Goal: Information Seeking & Learning: Learn about a topic

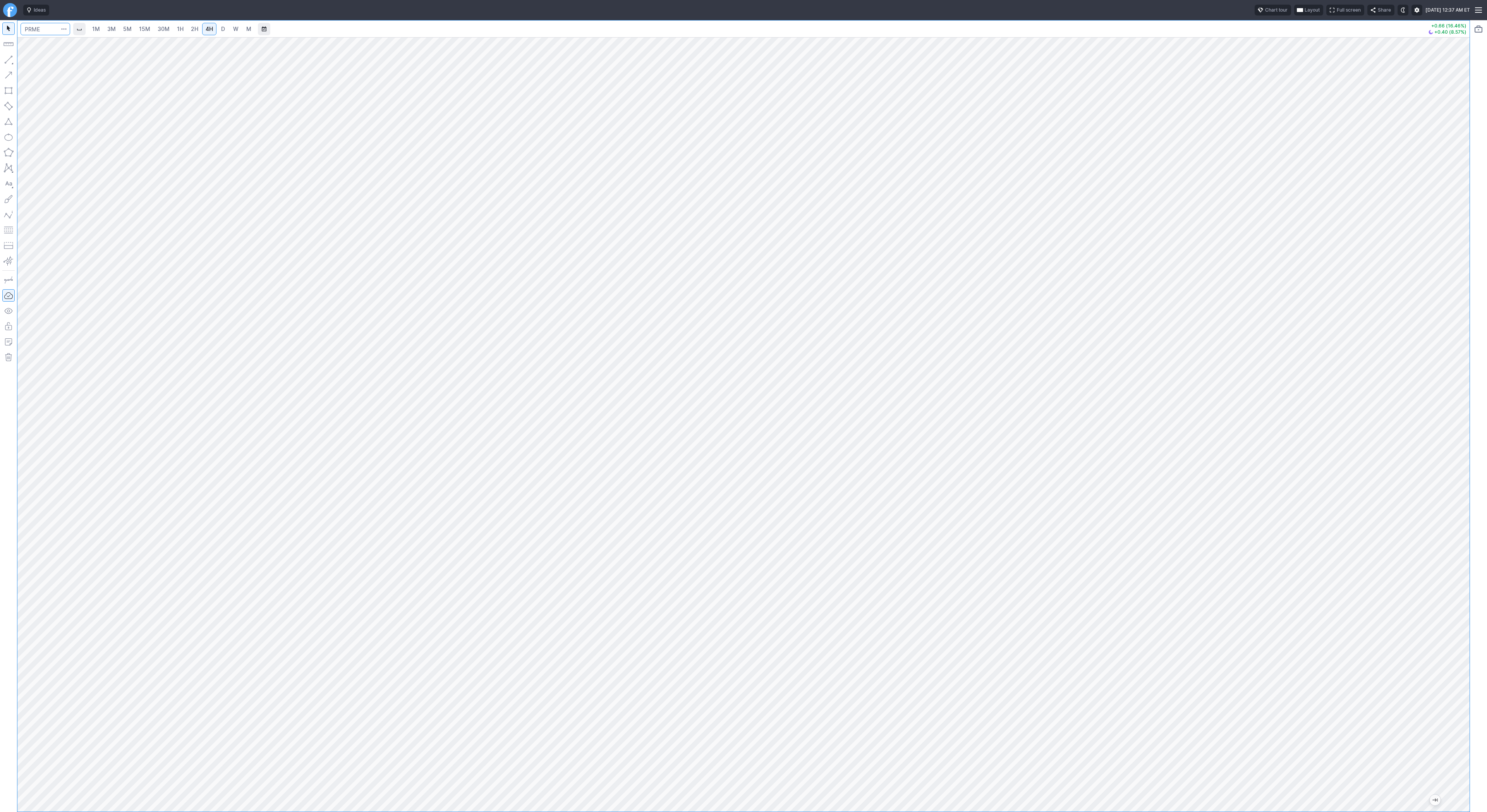
click at [34, 27] on input "Search" at bounding box center [46, 29] width 50 height 12
type input "baba"
click at [44, 43] on span "BABA" at bounding box center [40, 46] width 25 height 6
click at [221, 28] on span "D" at bounding box center [223, 28] width 4 height 6
click at [1421, 451] on div at bounding box center [744, 424] width 1452 height 774
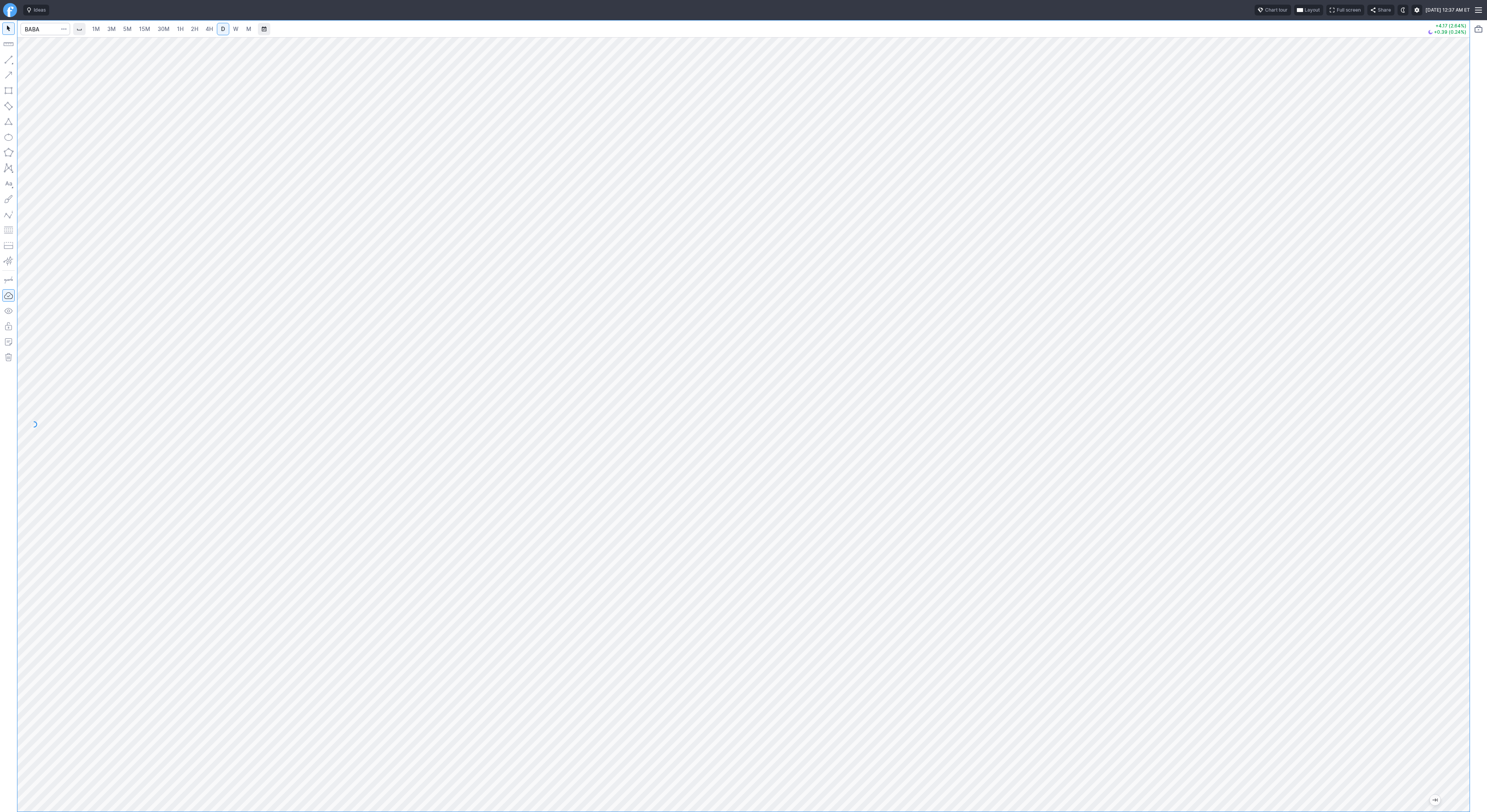
click at [1425, 525] on div at bounding box center [744, 424] width 1452 height 774
click at [10, 60] on button "button" at bounding box center [8, 59] width 12 height 12
click at [236, 28] on span "W" at bounding box center [236, 28] width 5 height 6
click at [10, 62] on button "button" at bounding box center [8, 59] width 12 height 12
click at [9, 61] on button "button" at bounding box center [8, 59] width 12 height 12
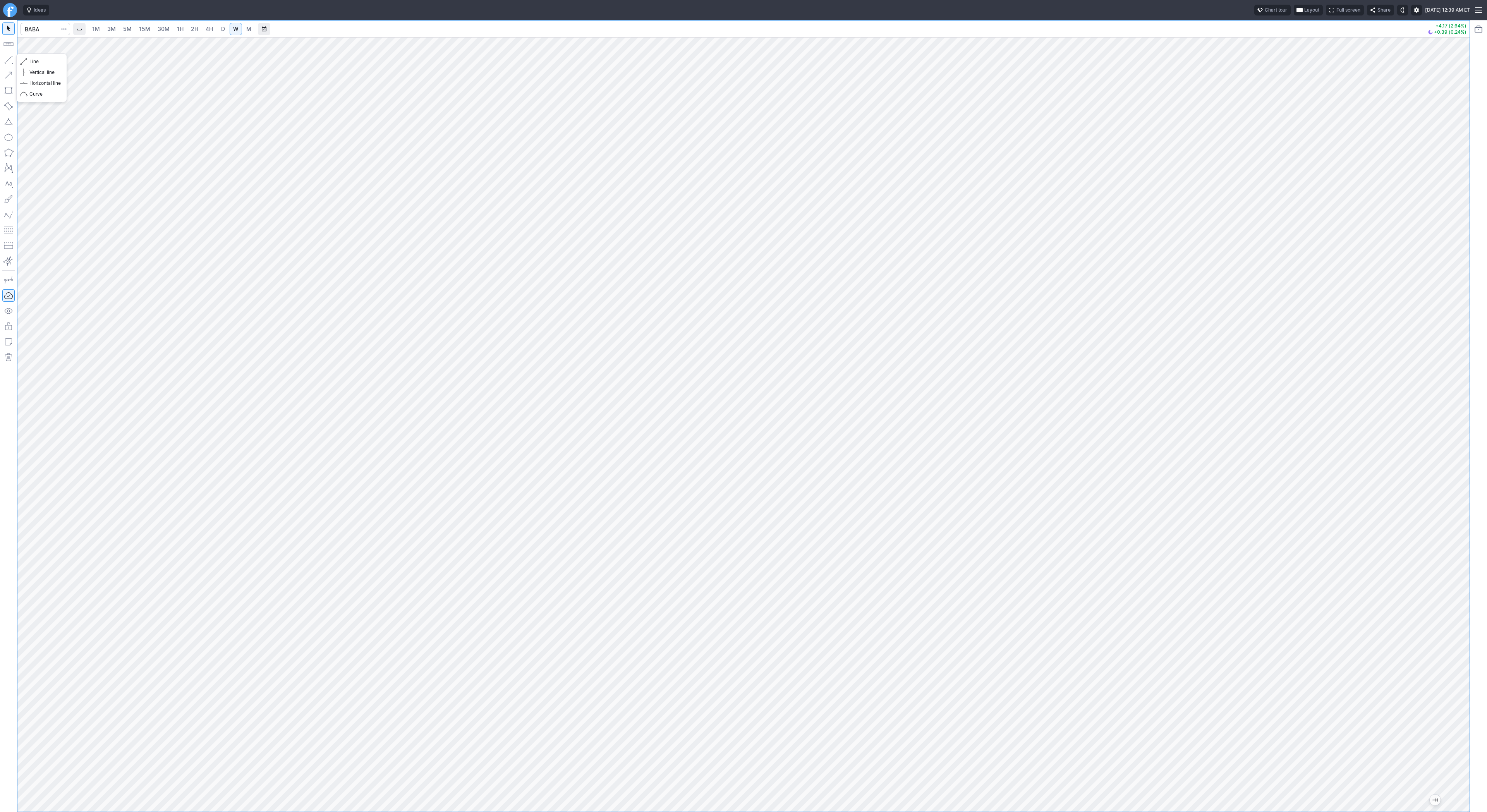
click at [10, 58] on button "button" at bounding box center [8, 59] width 12 height 12
click at [12, 56] on button "button" at bounding box center [8, 59] width 12 height 12
click at [12, 61] on button "button" at bounding box center [8, 59] width 12 height 12
click at [30, 62] on span "Line" at bounding box center [45, 61] width 31 height 8
click at [8, 61] on button "button" at bounding box center [8, 59] width 12 height 12
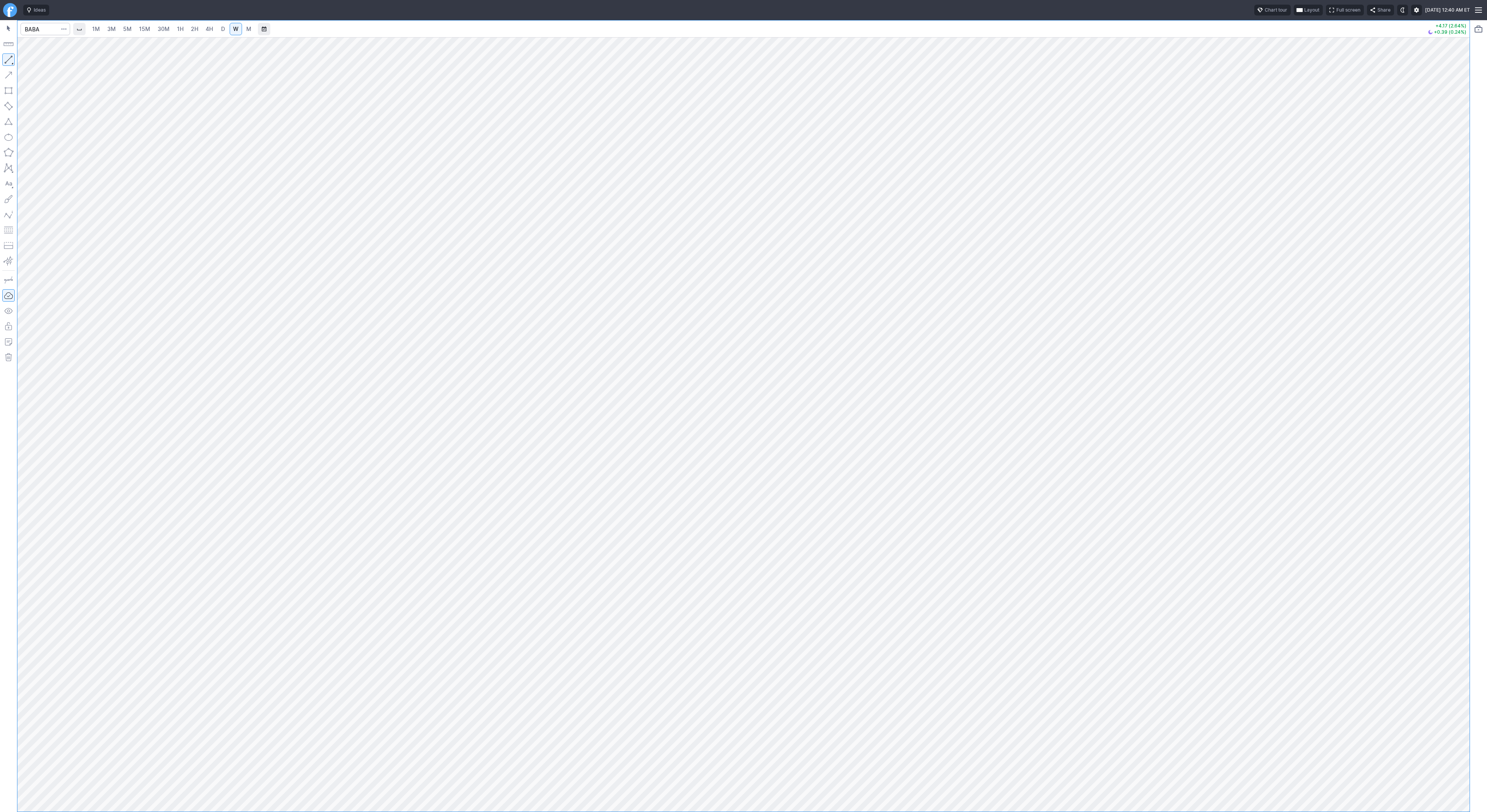
click at [8, 60] on button "button" at bounding box center [8, 59] width 12 height 12
click at [10, 57] on button "button" at bounding box center [8, 59] width 12 height 12
click at [10, 62] on button "button" at bounding box center [8, 59] width 12 height 12
click at [224, 29] on span "D" at bounding box center [223, 29] width 5 height 8
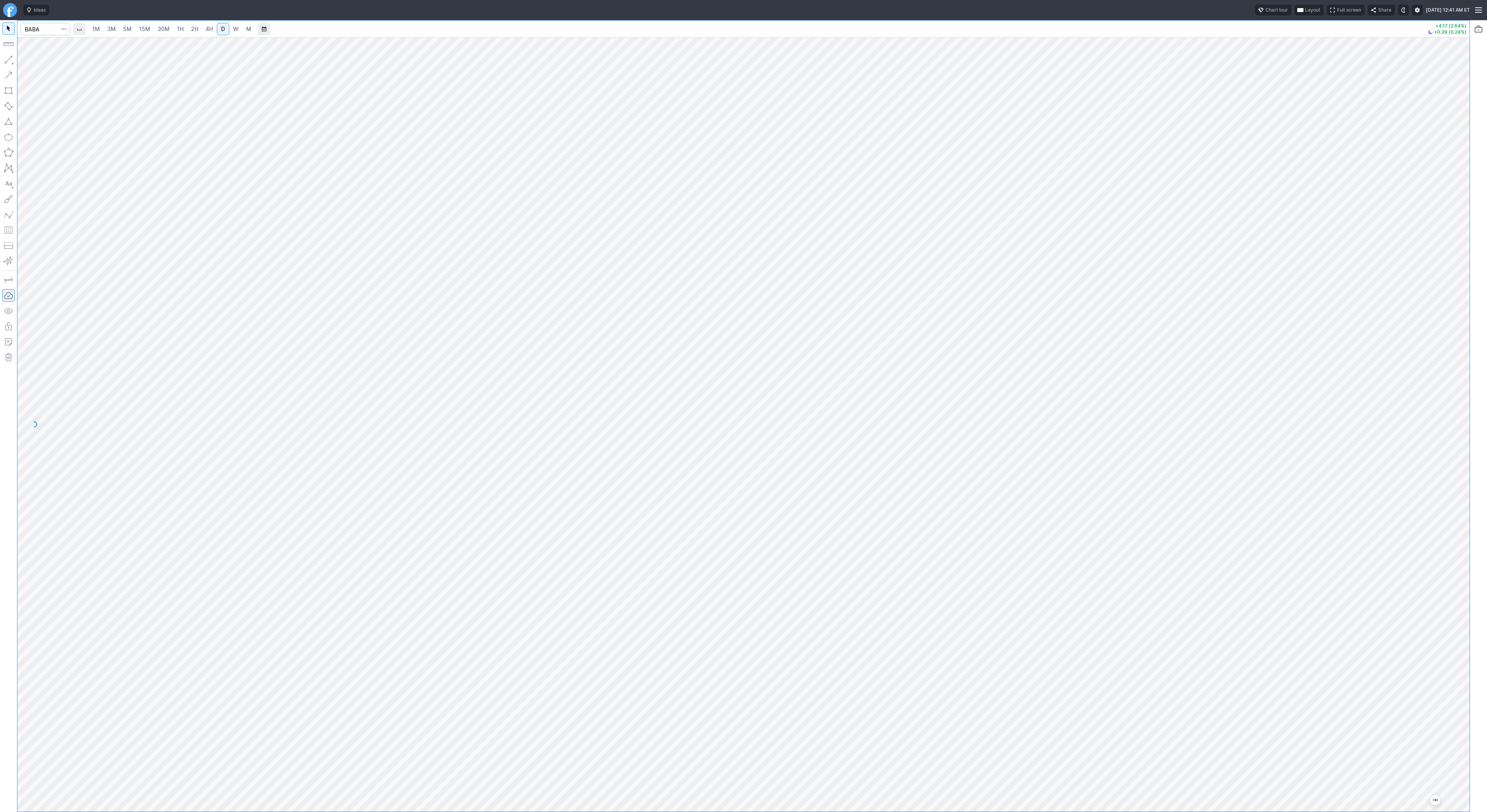
click at [227, 28] on link "D" at bounding box center [223, 29] width 12 height 12
click at [231, 28] on link "W" at bounding box center [236, 29] width 12 height 12
click at [51, 28] on input "Search" at bounding box center [46, 29] width 50 height 12
type input "@es"
click at [61, 44] on span "S&P 500" at bounding box center [62, 46] width 20 height 6
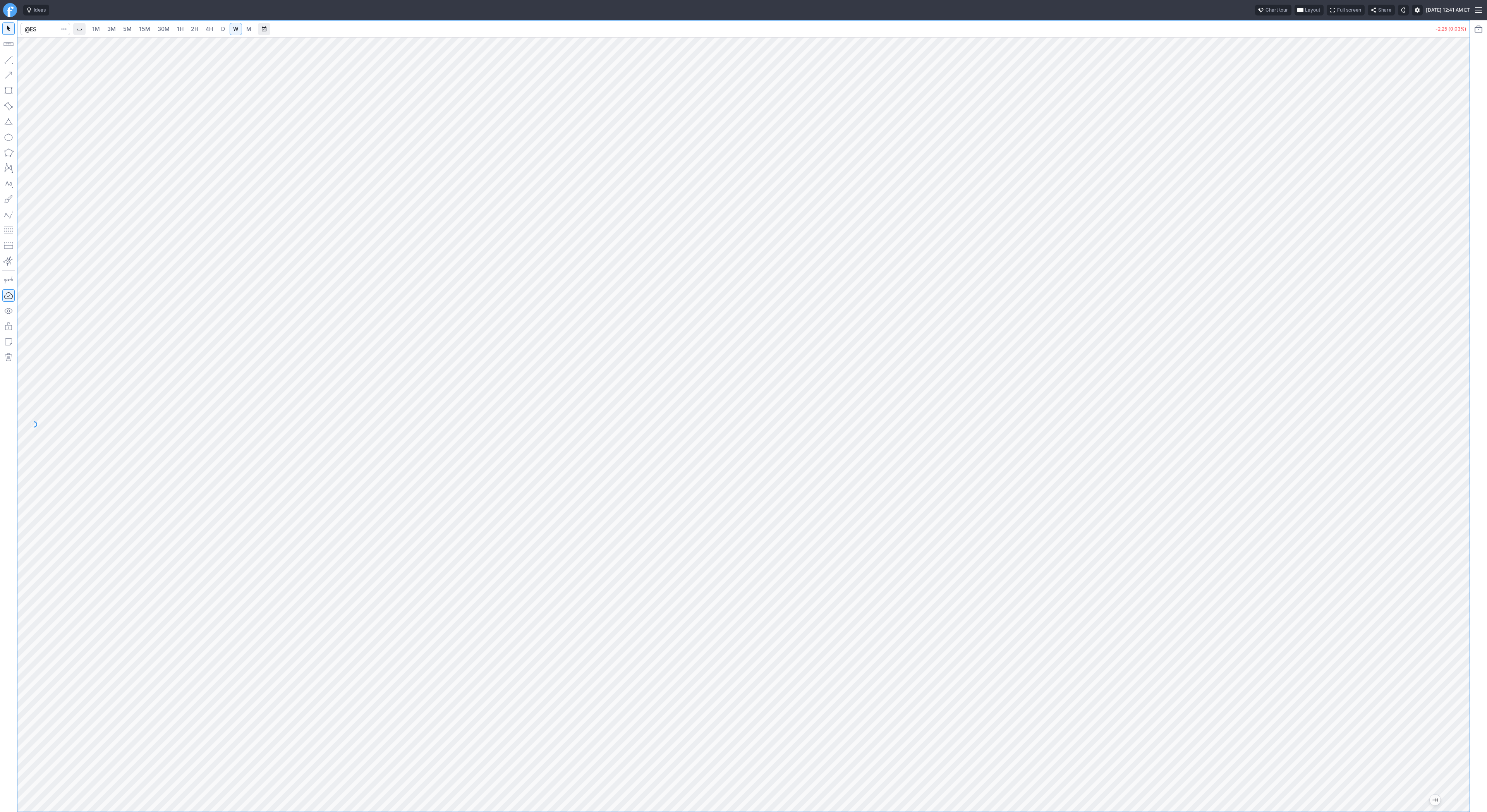
click at [114, 29] on span "3M" at bounding box center [111, 28] width 9 height 6
click at [158, 31] on span "30M" at bounding box center [163, 28] width 12 height 6
click at [188, 32] on link "2H" at bounding box center [195, 29] width 14 height 12
click at [30, 59] on span "Line" at bounding box center [45, 61] width 31 height 8
click at [46, 30] on input "Search" at bounding box center [46, 29] width 50 height 12
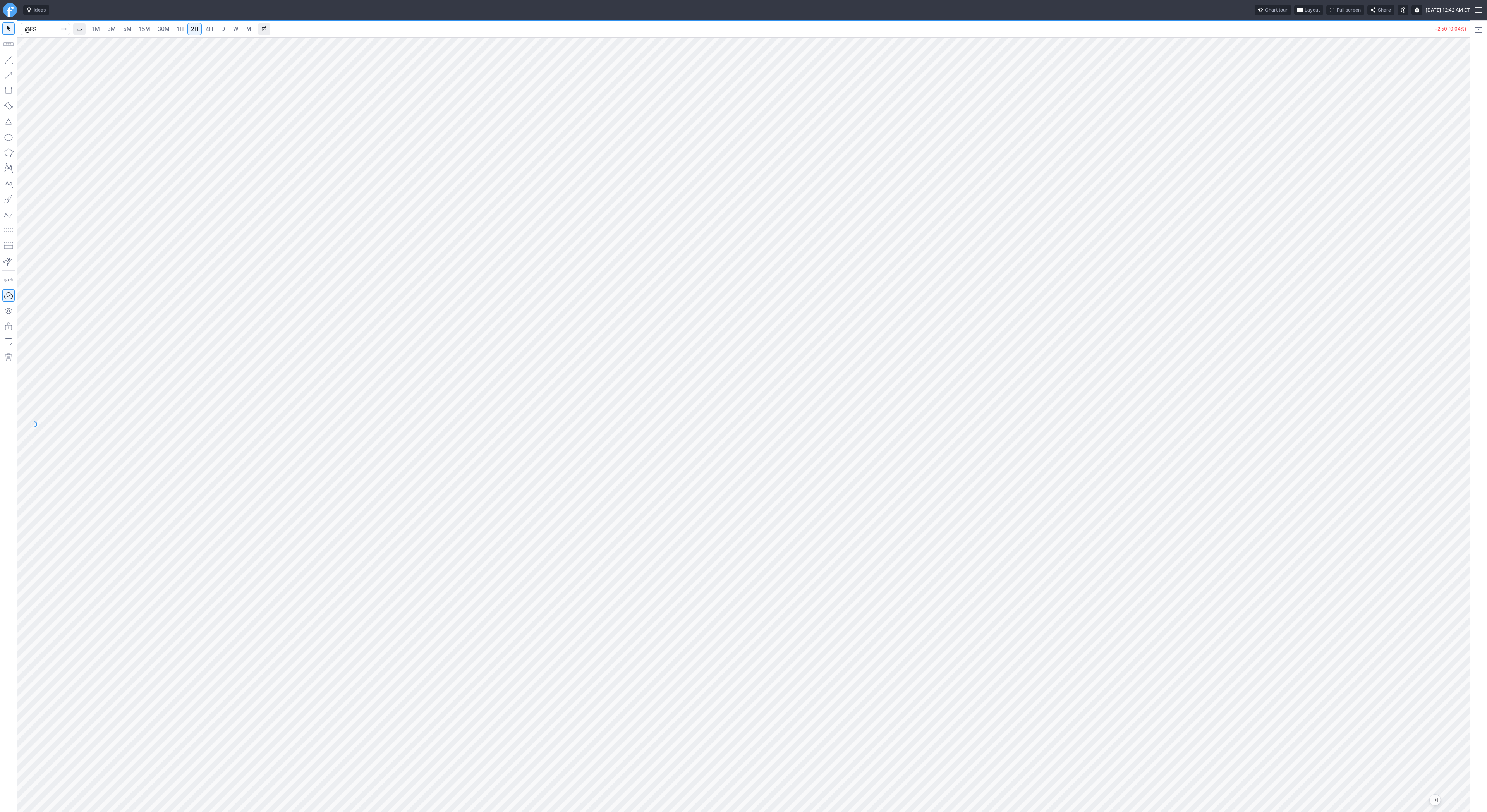
click at [110, 28] on span "3M" at bounding box center [111, 28] width 9 height 6
click at [36, 31] on input "Search" at bounding box center [46, 29] width 50 height 12
type input "kweb"
click at [230, 28] on link "W" at bounding box center [236, 29] width 12 height 12
click at [10, 58] on button "button" at bounding box center [8, 59] width 12 height 12
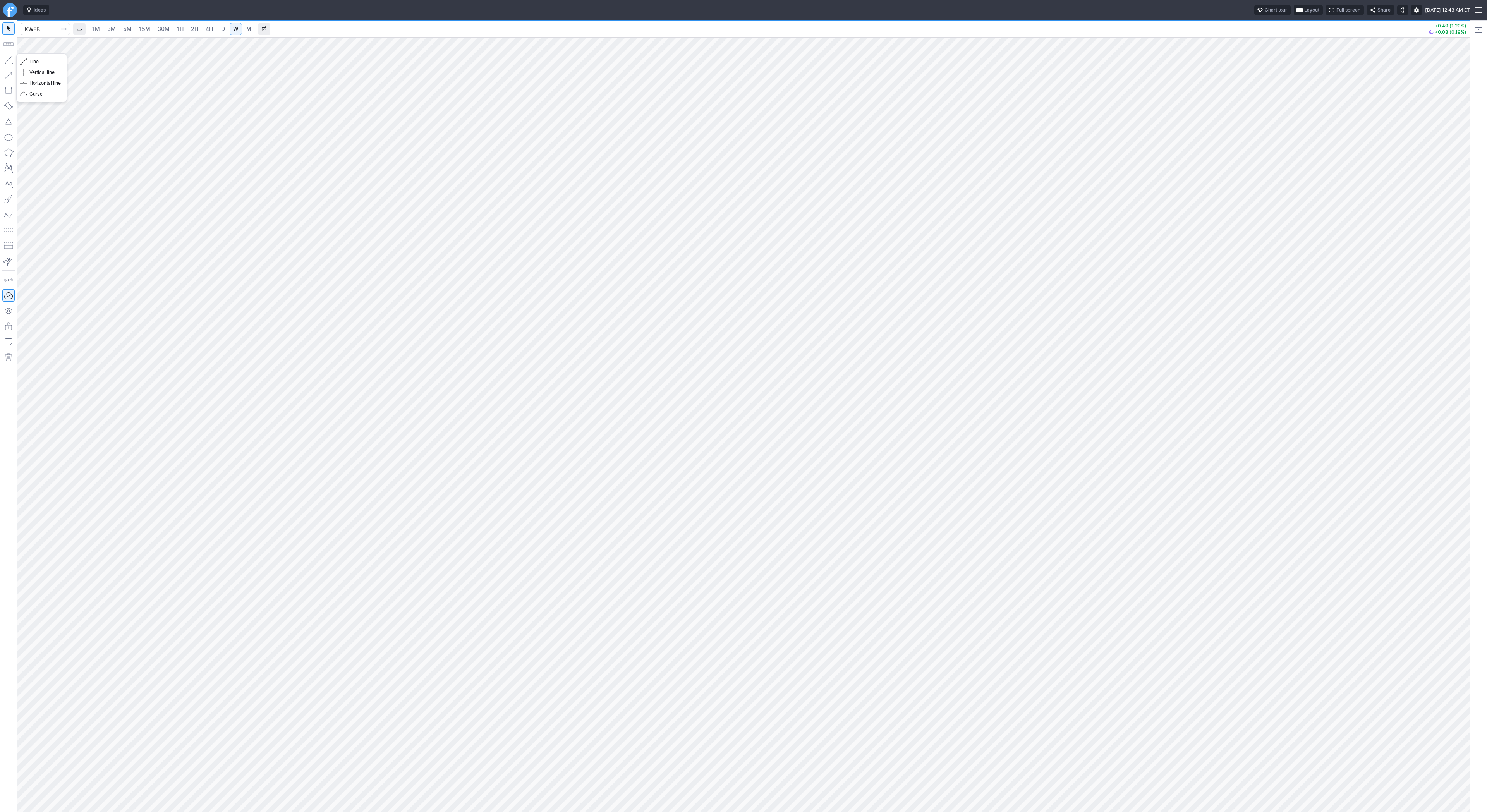
click at [3, 60] on button "button" at bounding box center [8, 59] width 12 height 12
drag, startPoint x: 9, startPoint y: 59, endPoint x: 17, endPoint y: 80, distance: 22.5
click at [9, 59] on button "button" at bounding box center [8, 59] width 12 height 12
click at [9, 63] on button "button" at bounding box center [8, 59] width 12 height 12
click at [10, 58] on button "button" at bounding box center [8, 59] width 12 height 12
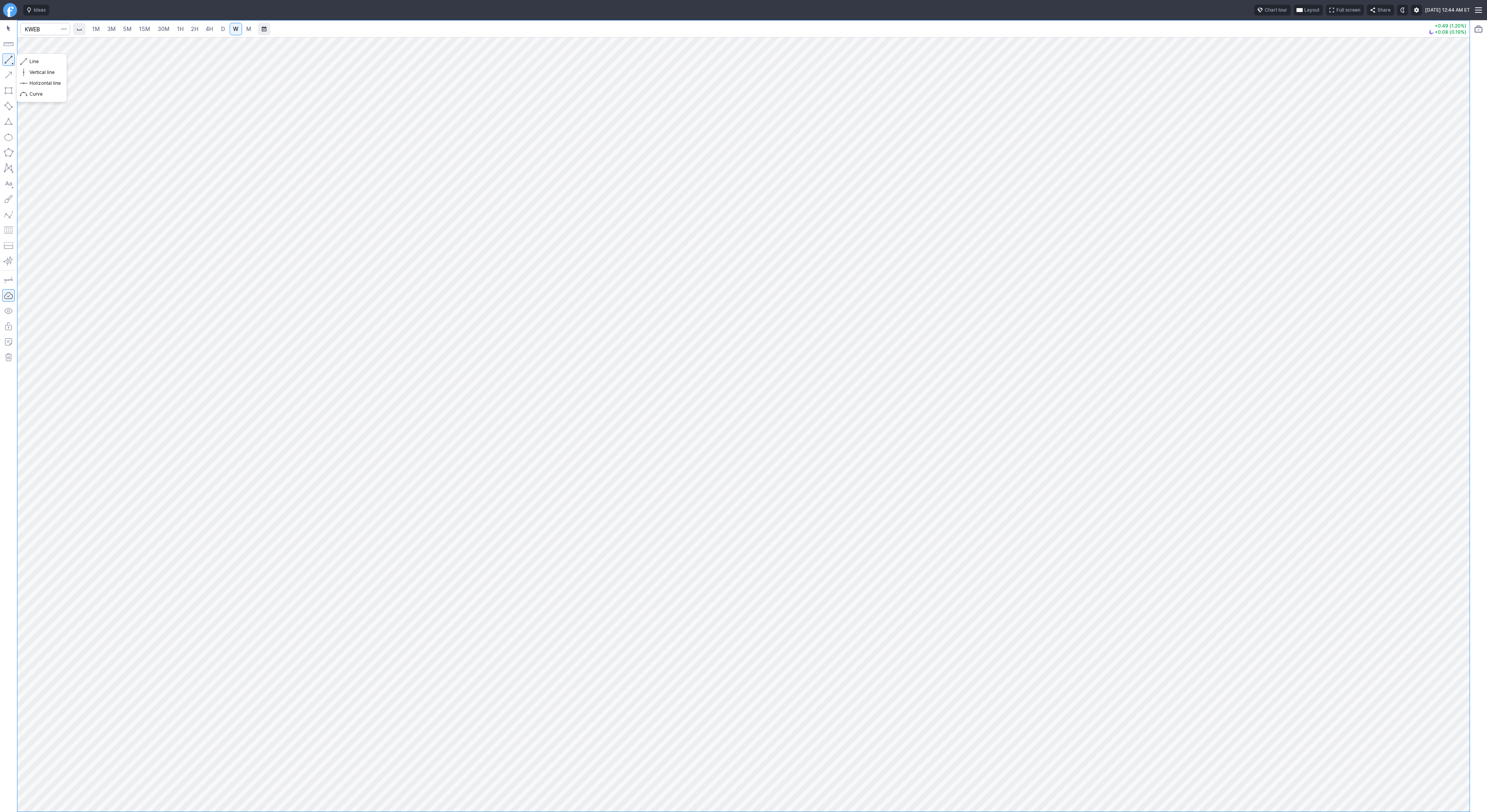
click at [10, 64] on button "button" at bounding box center [8, 59] width 12 height 12
click at [28, 62] on button "Line" at bounding box center [42, 61] width 45 height 11
click at [27, 61] on span "button" at bounding box center [25, 61] width 5 height 11
click at [7, 61] on button "button" at bounding box center [8, 59] width 12 height 12
click at [34, 28] on input "Search" at bounding box center [46, 29] width 50 height 12
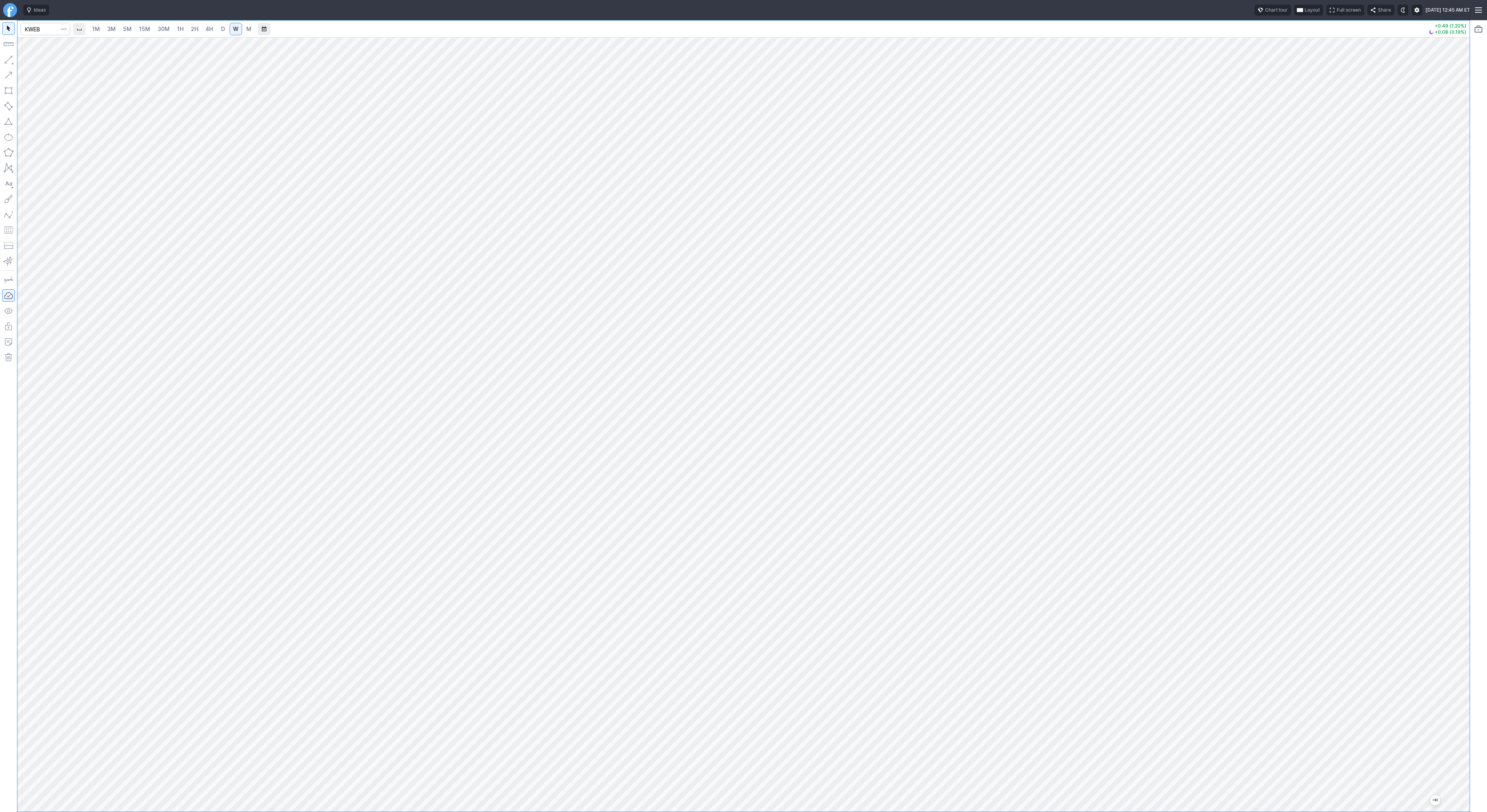
click at [110, 27] on span "3M" at bounding box center [111, 28] width 9 height 6
click at [166, 29] on span "30M" at bounding box center [163, 28] width 12 height 6
click at [191, 30] on span "2H" at bounding box center [195, 28] width 8 height 6
click at [43, 29] on input "Search" at bounding box center [46, 29] width 50 height 12
type input "yinn"
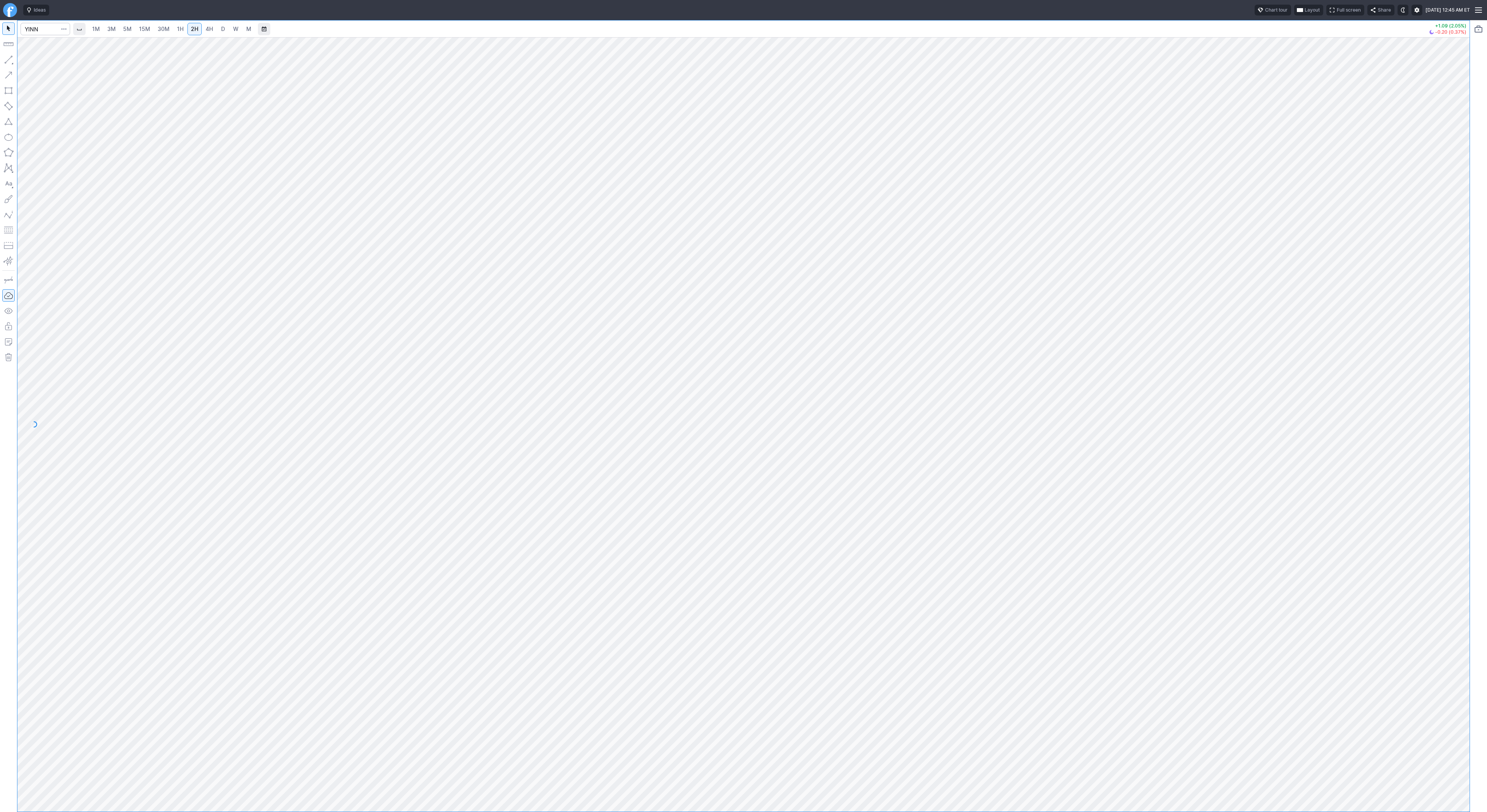
click at [203, 28] on link "4H" at bounding box center [209, 29] width 14 height 12
click at [217, 32] on link "D" at bounding box center [223, 29] width 12 height 12
click at [39, 30] on input "Search" at bounding box center [46, 29] width 50 height 12
type input "soxl"
click at [30, 62] on span "Line" at bounding box center [45, 61] width 31 height 8
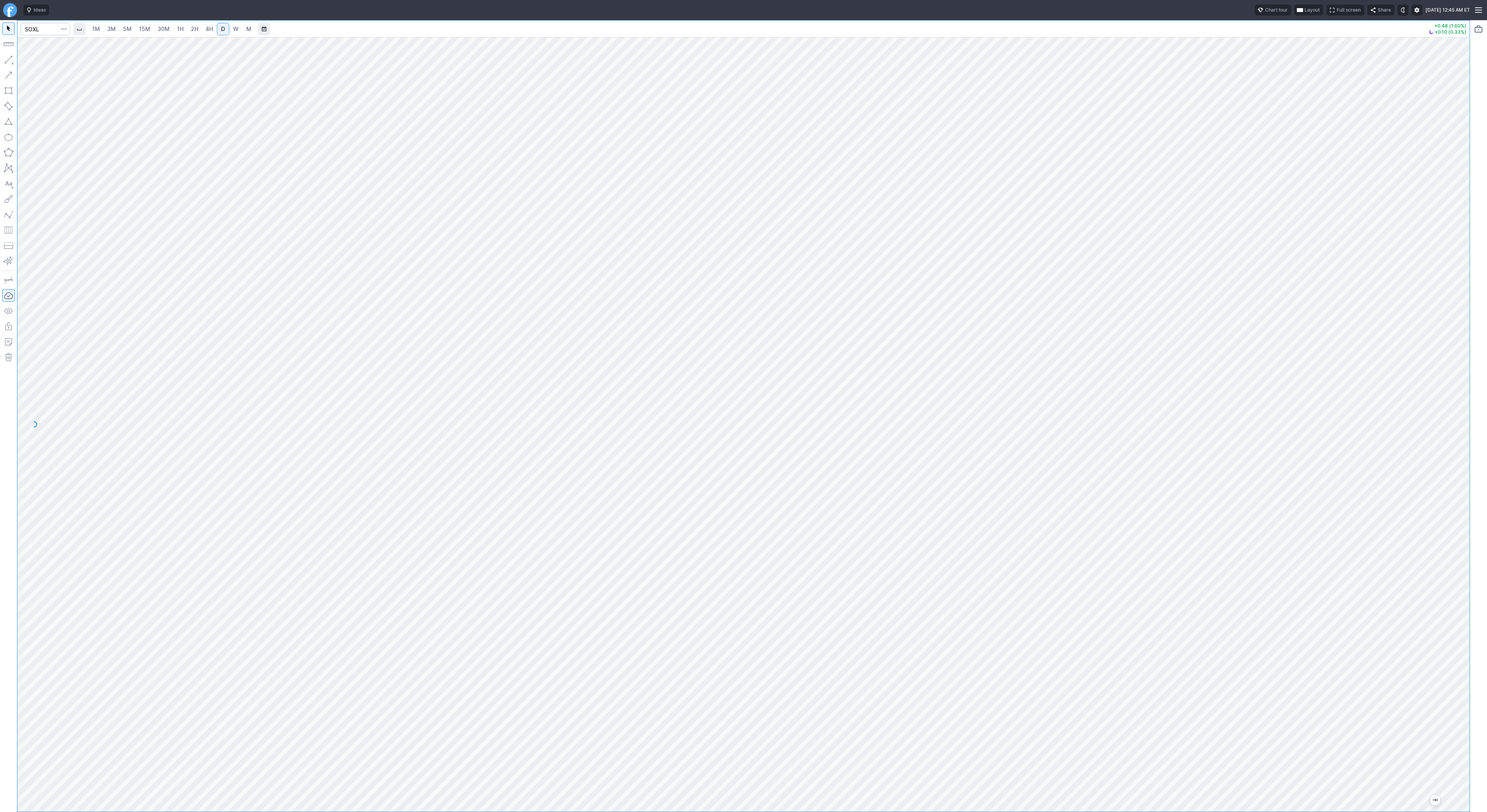
drag, startPoint x: 8, startPoint y: 61, endPoint x: 10, endPoint y: 76, distance: 15.1
click at [8, 61] on button "button" at bounding box center [8, 59] width 12 height 12
click at [12, 59] on button "button" at bounding box center [8, 59] width 12 height 12
drag, startPoint x: 8, startPoint y: 61, endPoint x: 10, endPoint y: 93, distance: 32.1
click at [8, 61] on button "button" at bounding box center [8, 59] width 12 height 12
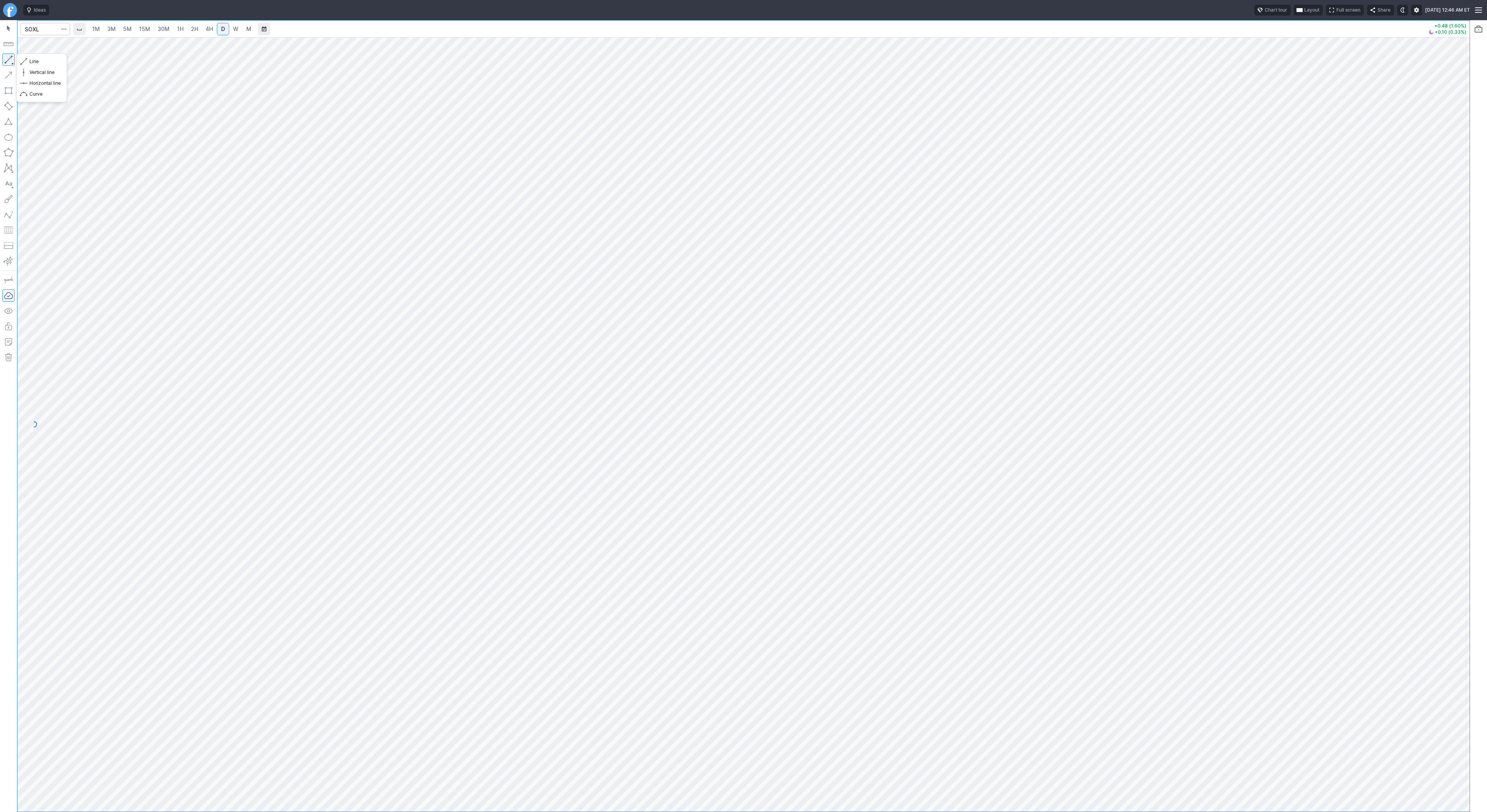
click at [9, 58] on button "button" at bounding box center [8, 59] width 12 height 12
click at [8, 58] on button "button" at bounding box center [8, 59] width 12 height 12
click at [3, 57] on button "button" at bounding box center [8, 59] width 12 height 12
click at [8, 62] on button "button" at bounding box center [8, 59] width 12 height 12
click at [9, 62] on button "button" at bounding box center [8, 59] width 12 height 12
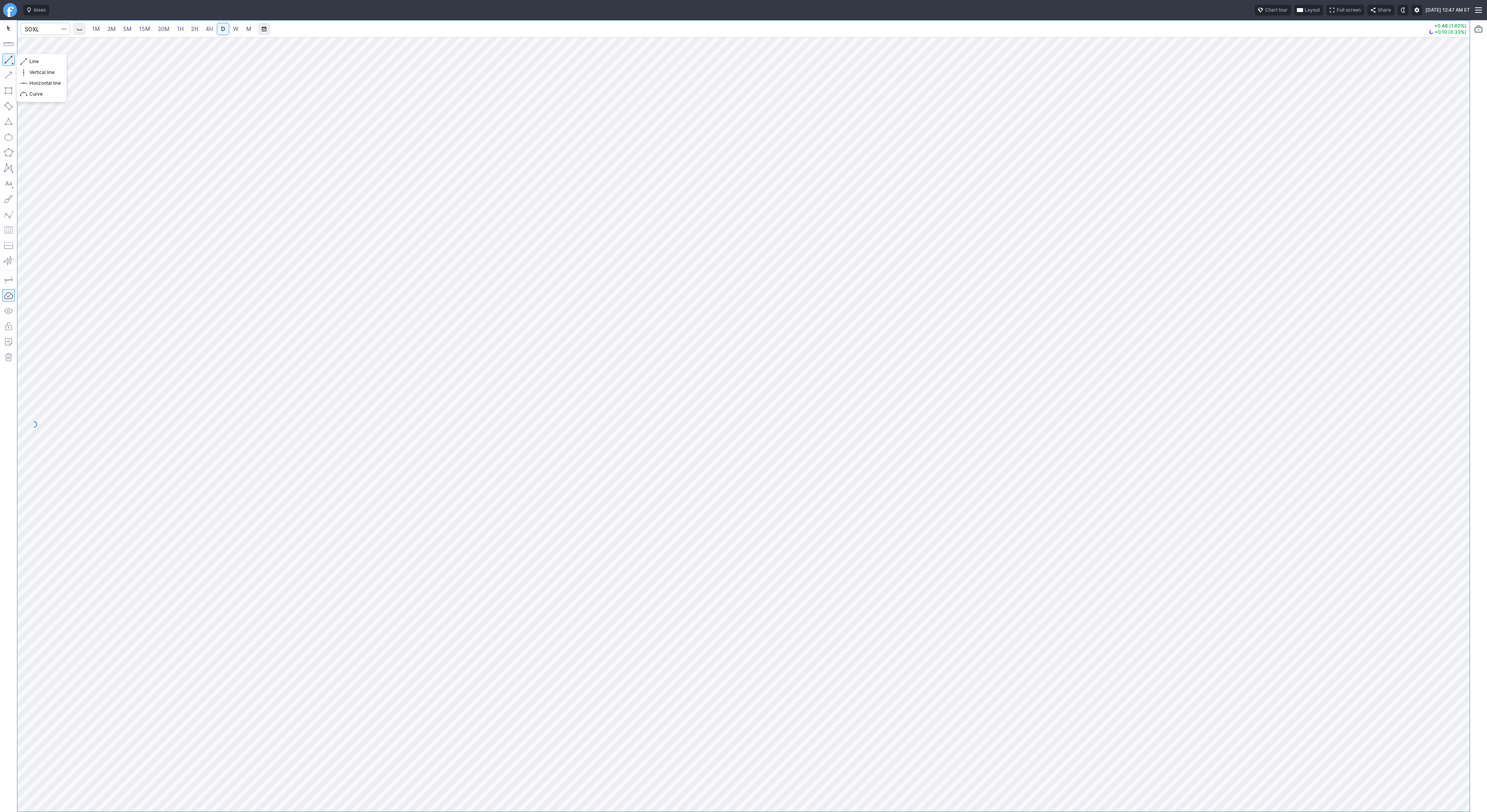
click at [6, 62] on button "button" at bounding box center [8, 59] width 12 height 12
click at [14, 59] on button "button" at bounding box center [8, 59] width 12 height 12
click at [9, 58] on button "button" at bounding box center [8, 59] width 12 height 12
click at [12, 61] on button "button" at bounding box center [8, 59] width 12 height 12
